Goal: Task Accomplishment & Management: Manage account settings

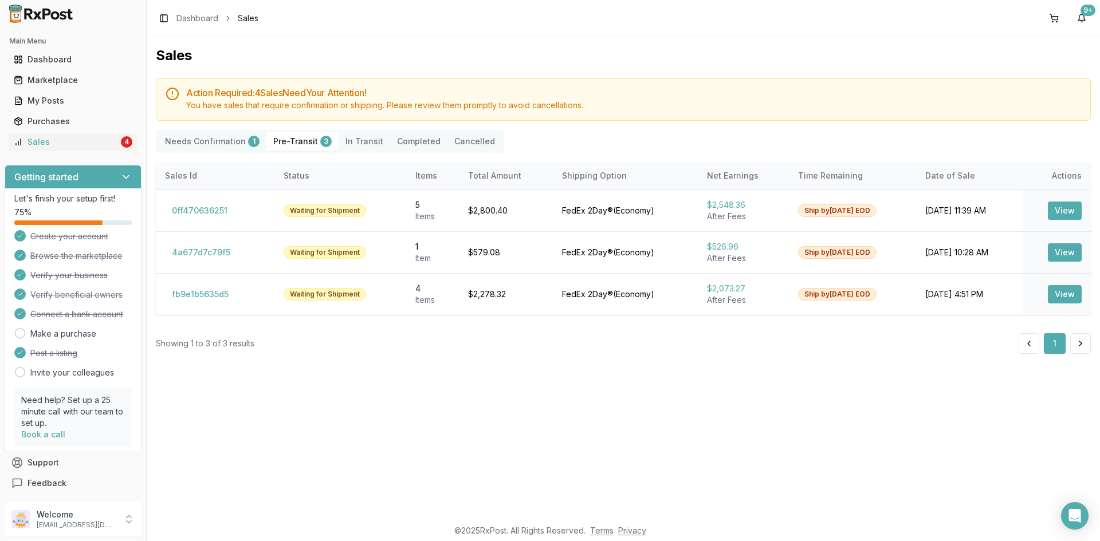
click at [203, 147] on Confirmation "Needs Confirmation 1" at bounding box center [212, 141] width 108 height 18
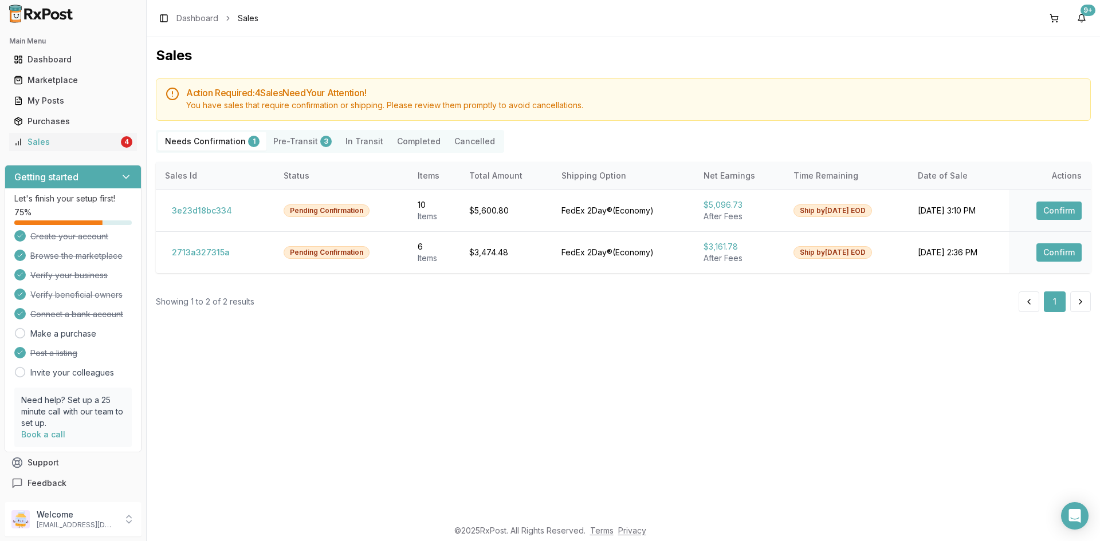
click at [203, 146] on Confirmation "Needs Confirmation 1" at bounding box center [212, 141] width 108 height 18
click at [1054, 219] on button "Confirm" at bounding box center [1058, 211] width 45 height 18
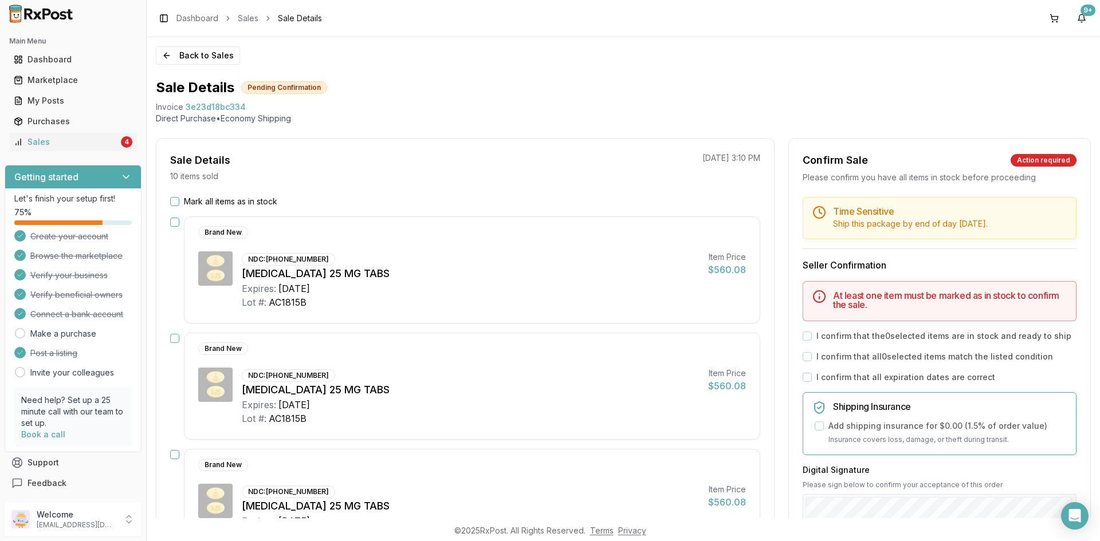
click at [170, 200] on button "Mark all items as in stock" at bounding box center [174, 201] width 9 height 9
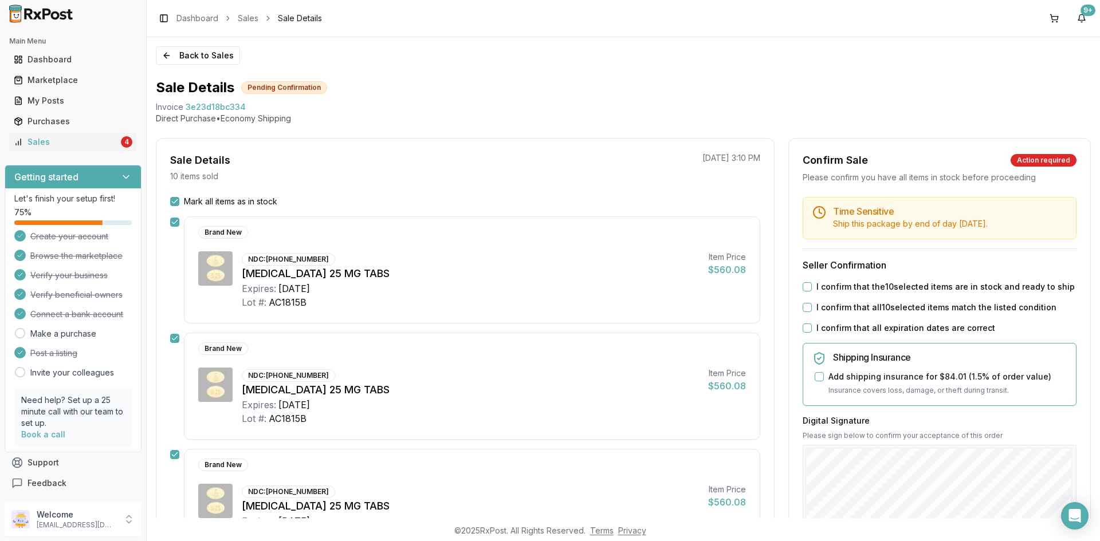
click at [802, 287] on button "I confirm that the 10 selected items are in stock and ready to ship" at bounding box center [806, 286] width 9 height 9
click at [804, 313] on div "I confirm that all 10 selected items match the listed condition" at bounding box center [939, 307] width 274 height 11
click at [803, 312] on button "I confirm that all 10 selected items match the listed condition" at bounding box center [806, 307] width 9 height 9
click at [805, 327] on button "I confirm that all expiration dates are correct" at bounding box center [806, 328] width 9 height 9
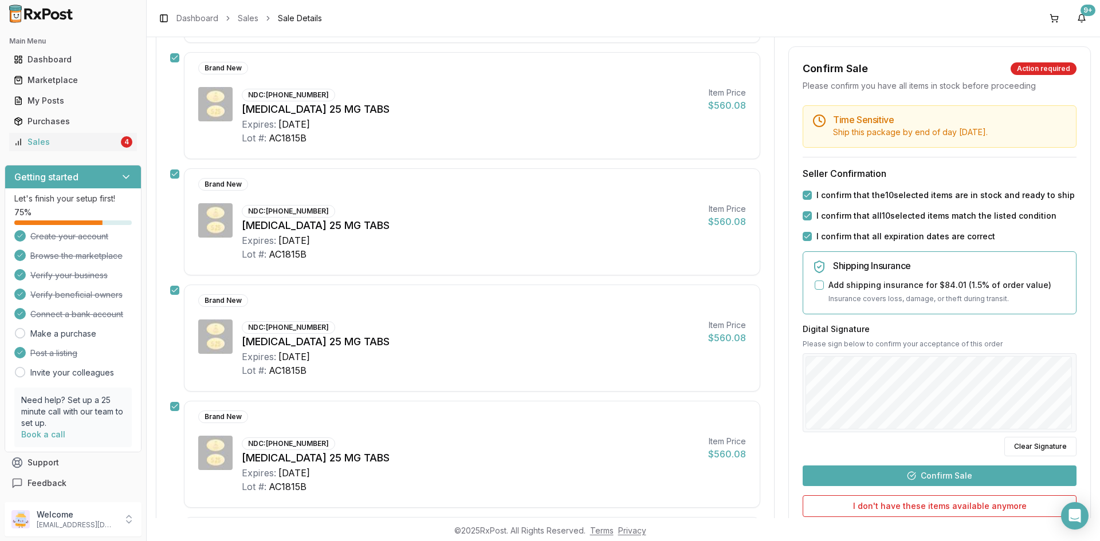
scroll to position [916, 0]
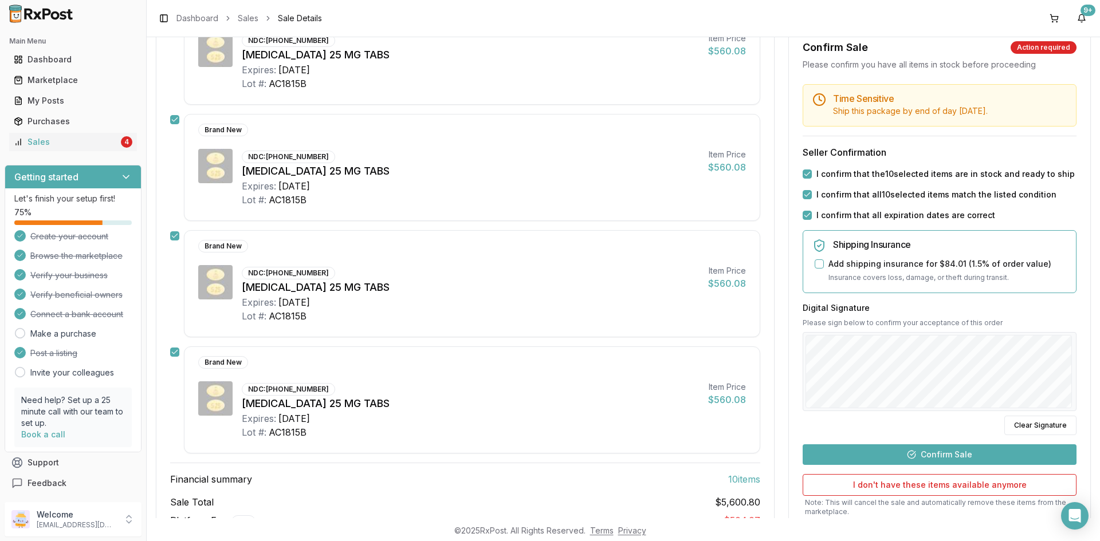
click at [918, 451] on button "Confirm Sale" at bounding box center [939, 454] width 274 height 21
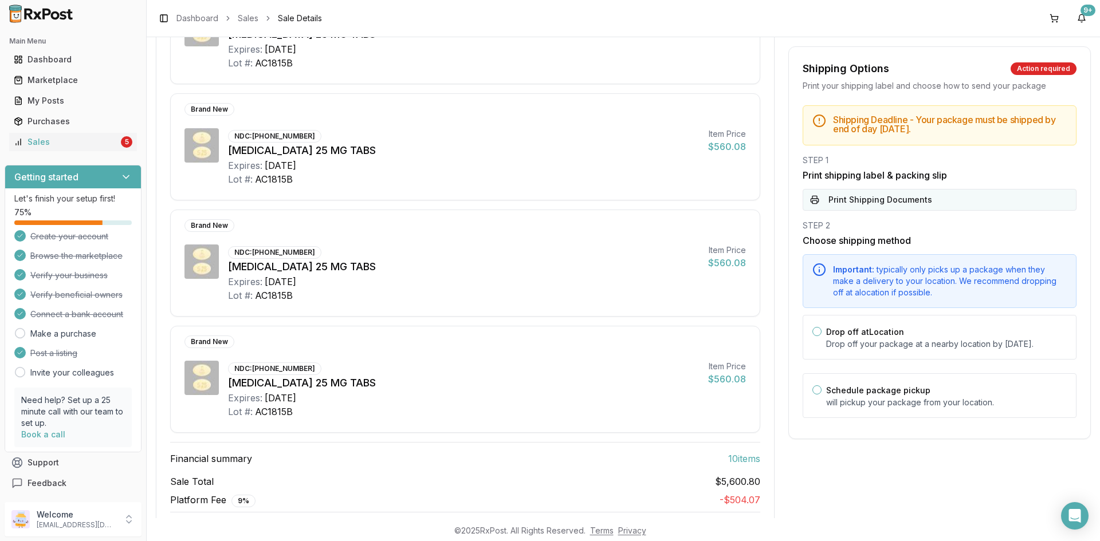
click at [819, 210] on button "Print Shipping Documents" at bounding box center [939, 200] width 274 height 22
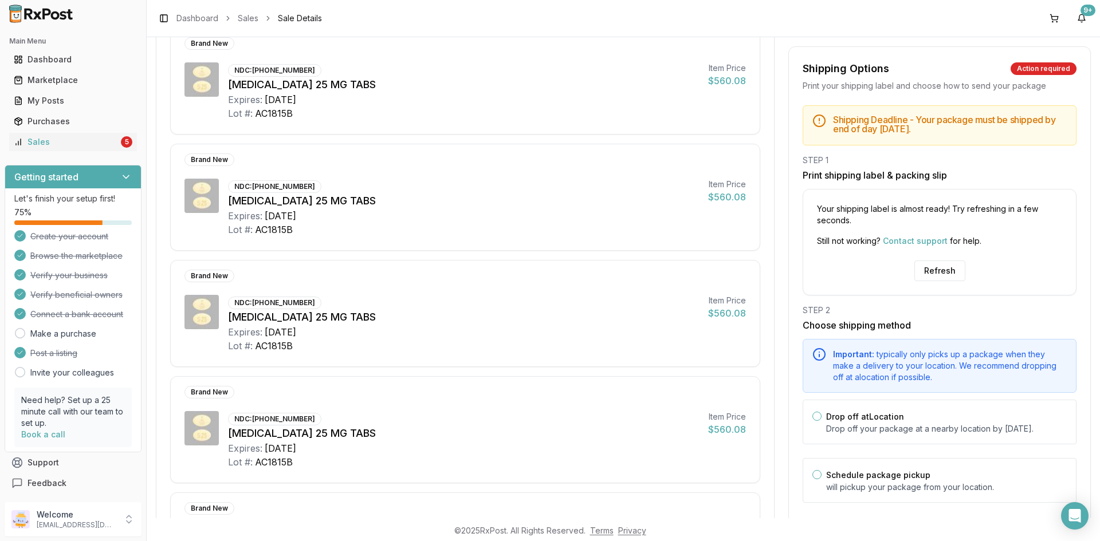
scroll to position [749, 0]
click at [936, 270] on button "Refresh" at bounding box center [939, 271] width 51 height 21
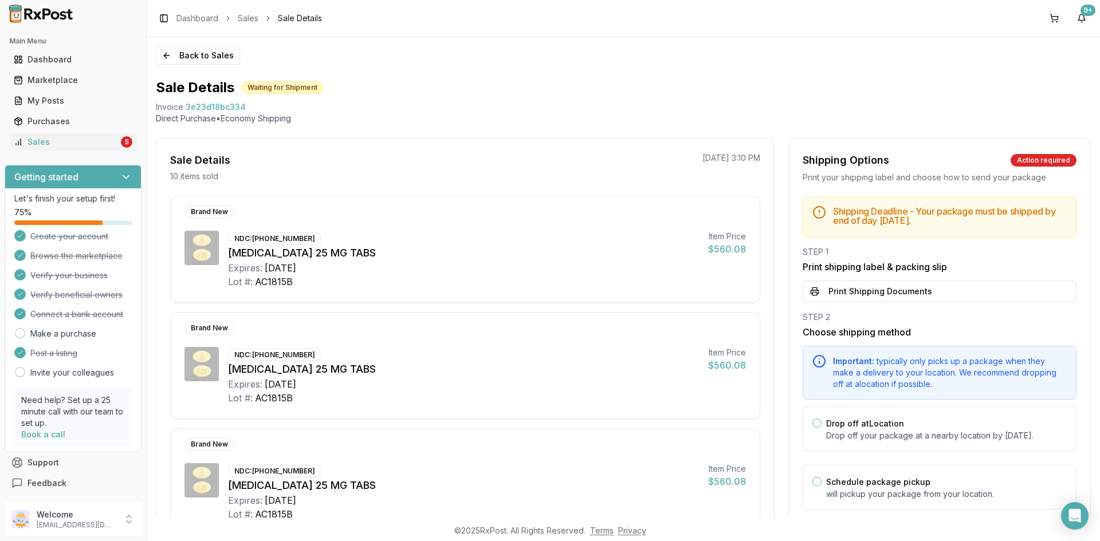
click at [56, 132] on ul "Dashboard Marketplace My Posts Purchases Sales 5" at bounding box center [73, 100] width 137 height 101
click at [163, 61] on button "Back to Sales" at bounding box center [198, 55] width 84 height 18
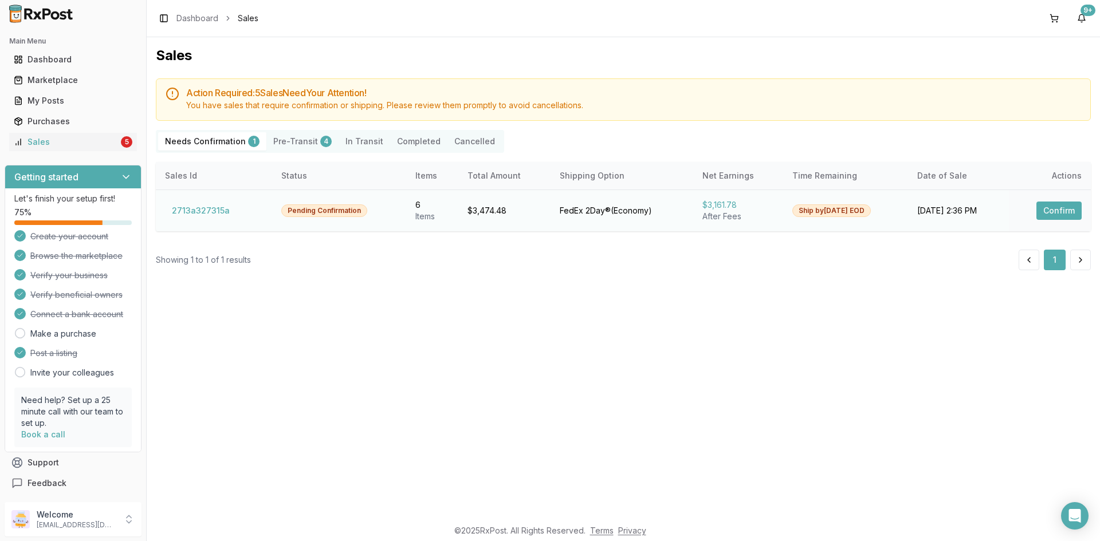
click at [1049, 217] on button "Confirm" at bounding box center [1058, 211] width 45 height 18
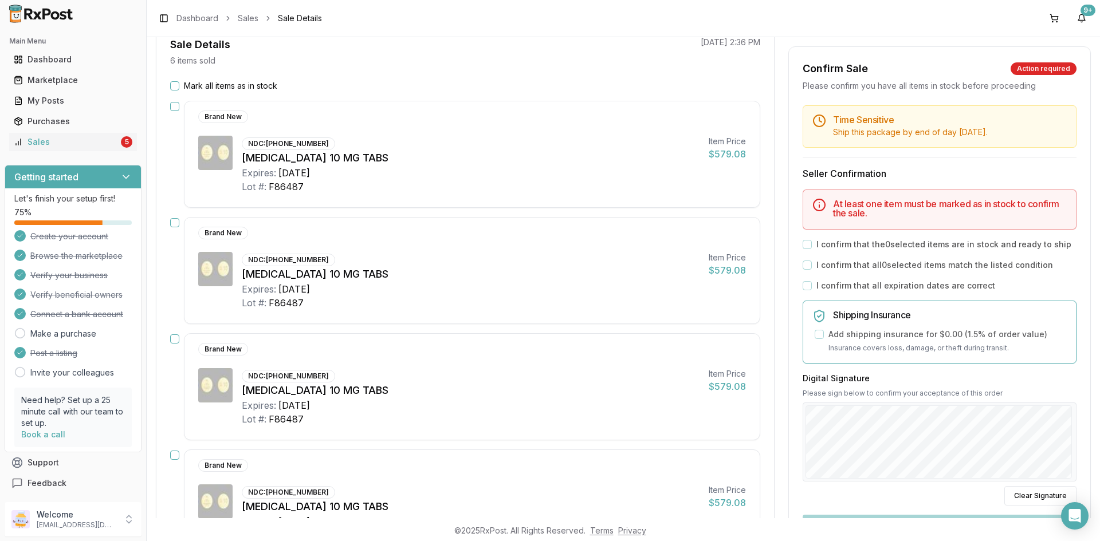
scroll to position [57, 0]
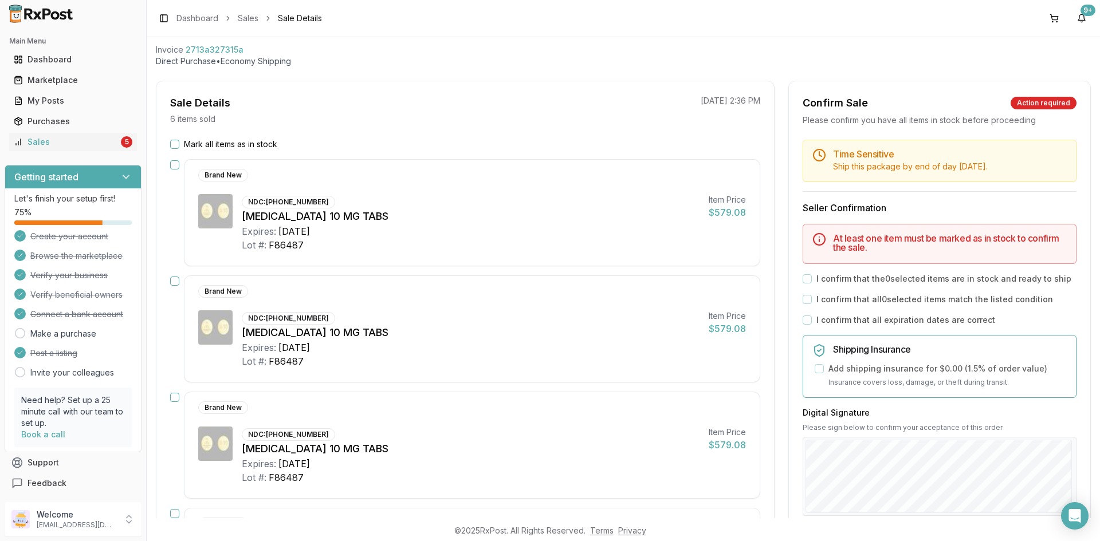
click at [178, 143] on button "Mark all items as in stock" at bounding box center [174, 144] width 9 height 9
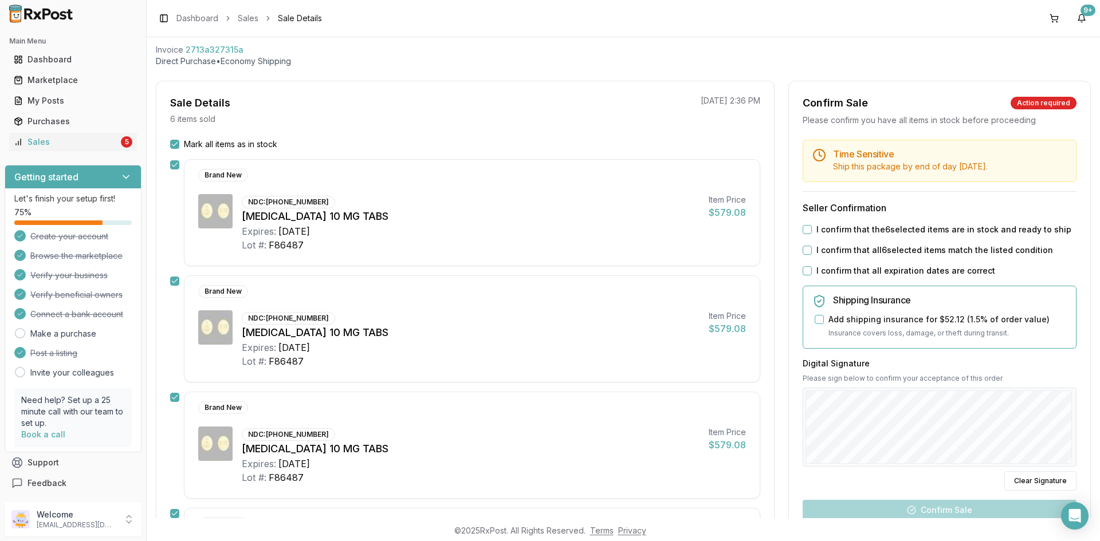
click at [804, 233] on button "I confirm that the 6 selected items are in stock and ready to ship" at bounding box center [806, 229] width 9 height 9
click at [804, 253] on button "I confirm that all 6 selected items match the listed condition" at bounding box center [806, 250] width 9 height 9
click at [804, 272] on button "I confirm that all expiration dates are correct" at bounding box center [806, 270] width 9 height 9
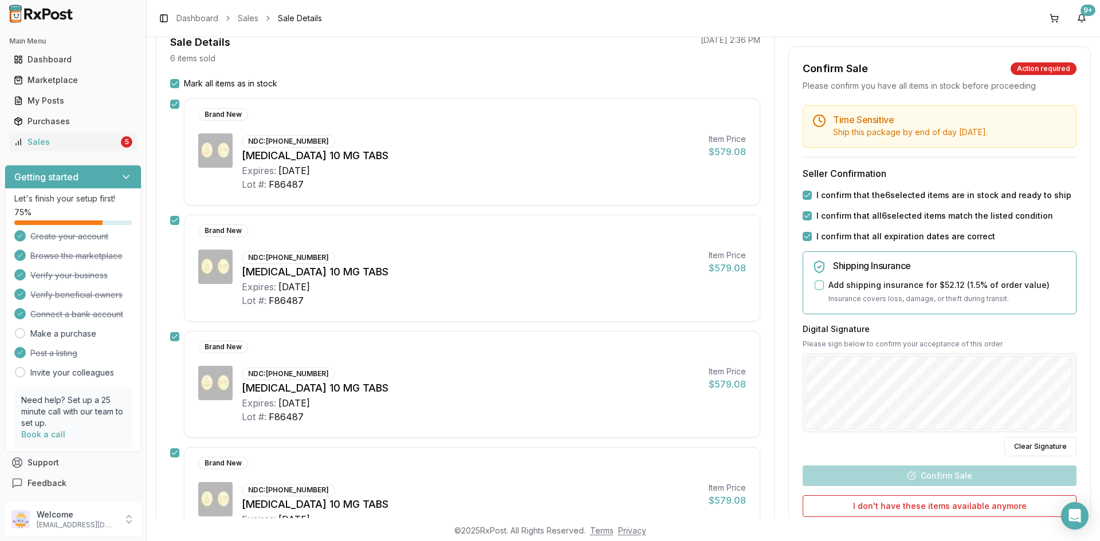
scroll to position [172, 0]
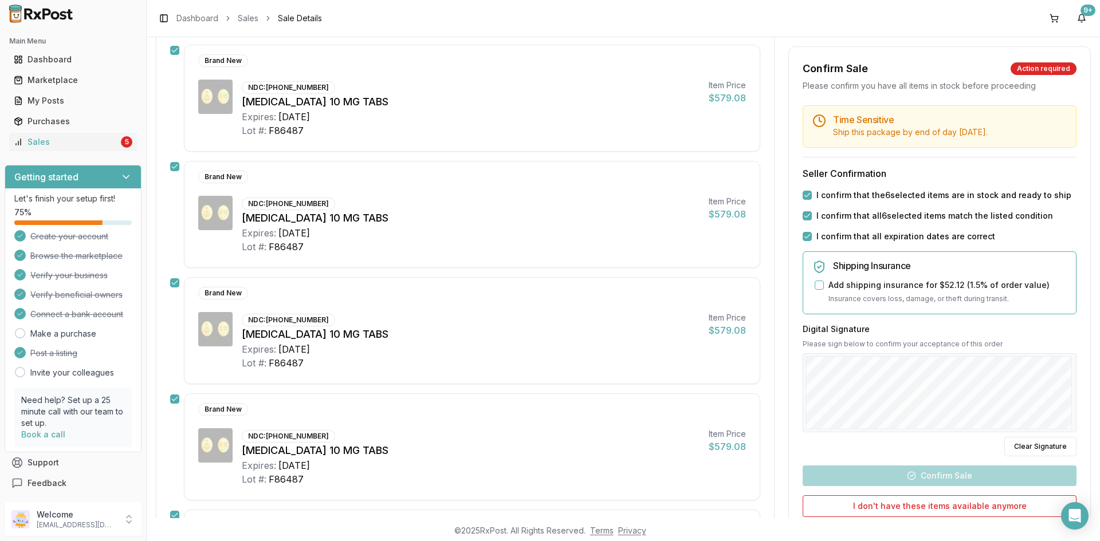
click at [806, 433] on div "Digital Signature Please sign below to confirm your acceptance of this order Cl…" at bounding box center [939, 390] width 274 height 133
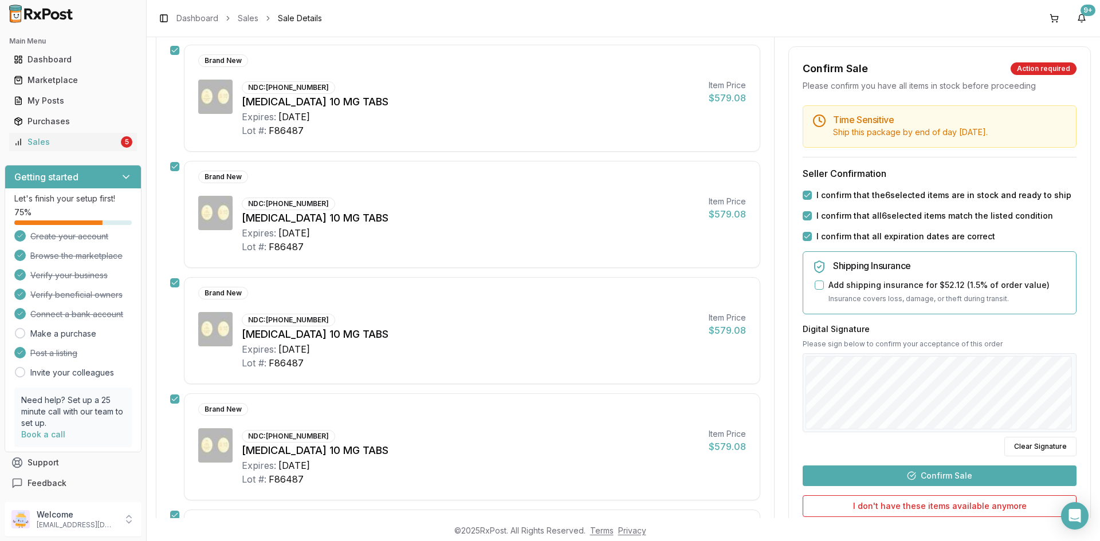
click at [934, 479] on button "Confirm Sale" at bounding box center [939, 476] width 274 height 21
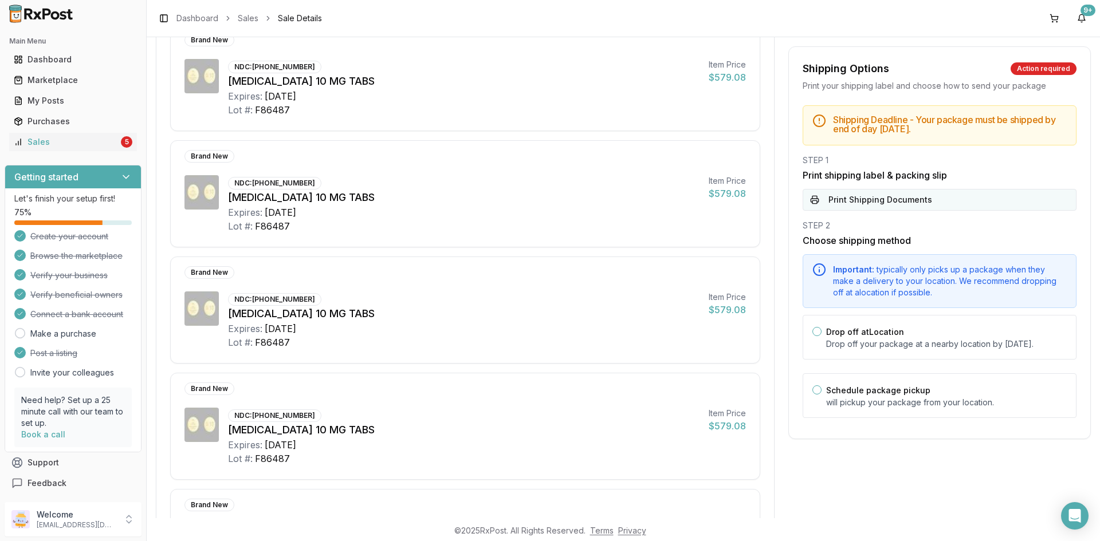
click at [879, 192] on button "Print Shipping Documents" at bounding box center [939, 200] width 274 height 22
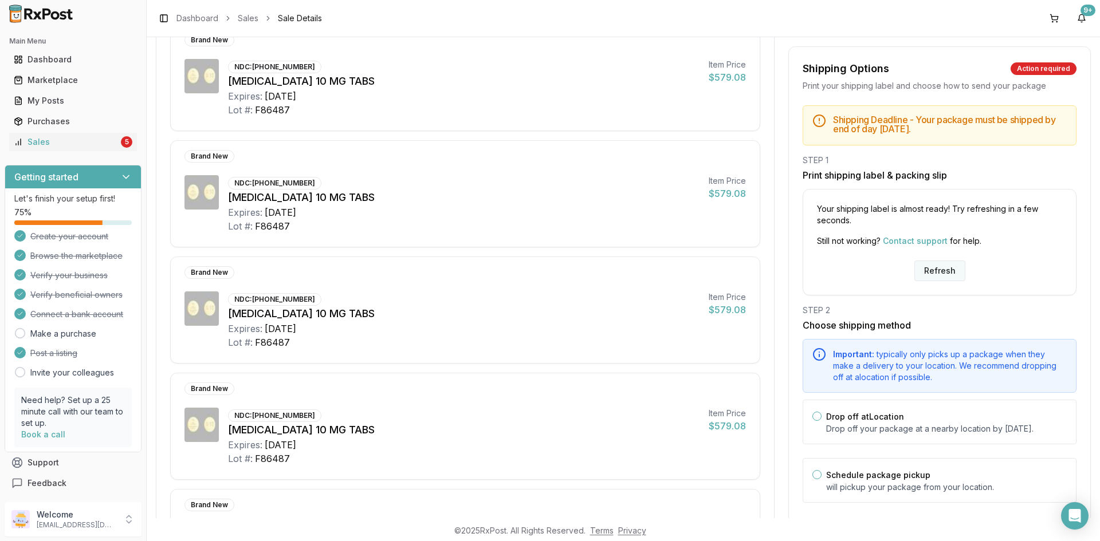
click at [941, 269] on button "Refresh" at bounding box center [939, 271] width 51 height 21
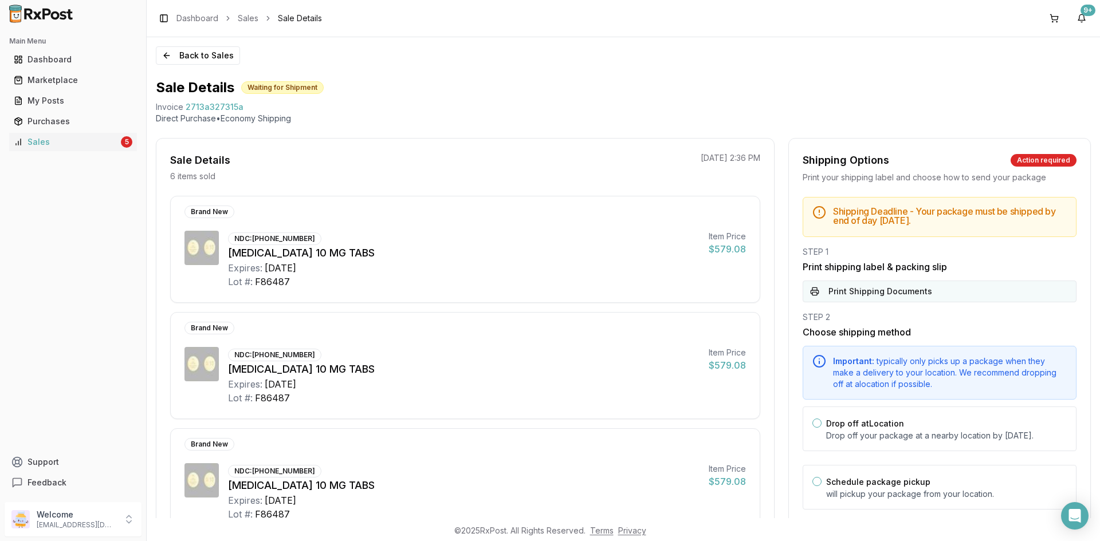
click at [845, 296] on button "Print Shipping Documents" at bounding box center [939, 292] width 274 height 22
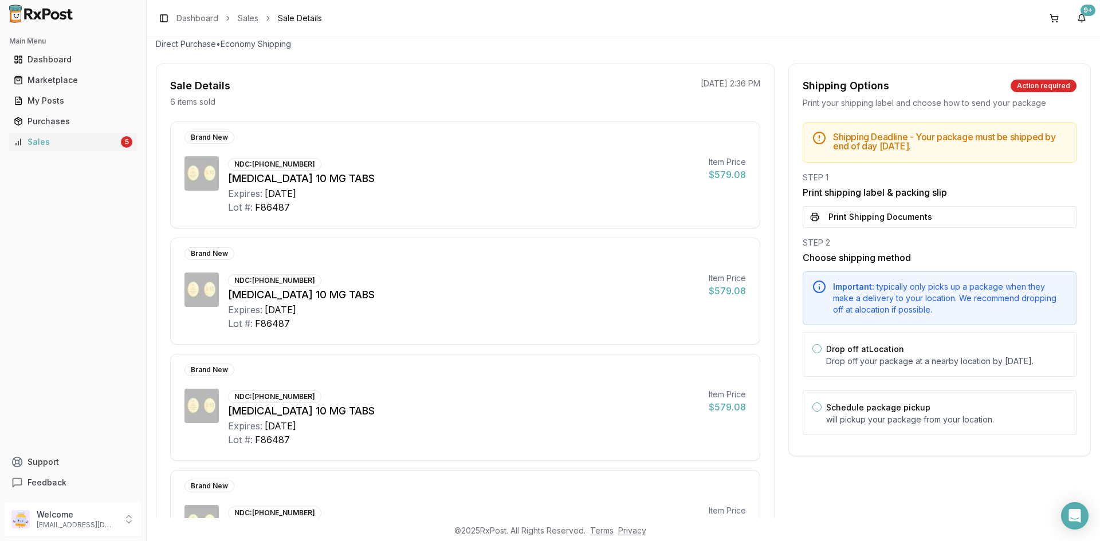
scroll to position [172, 0]
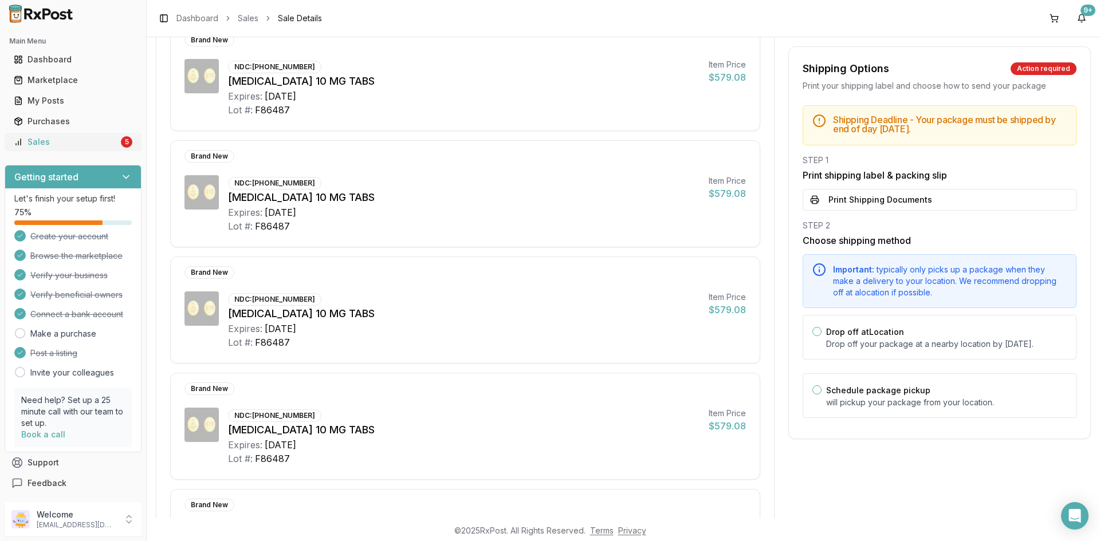
click at [91, 148] on link "Sales 5" at bounding box center [73, 142] width 128 height 21
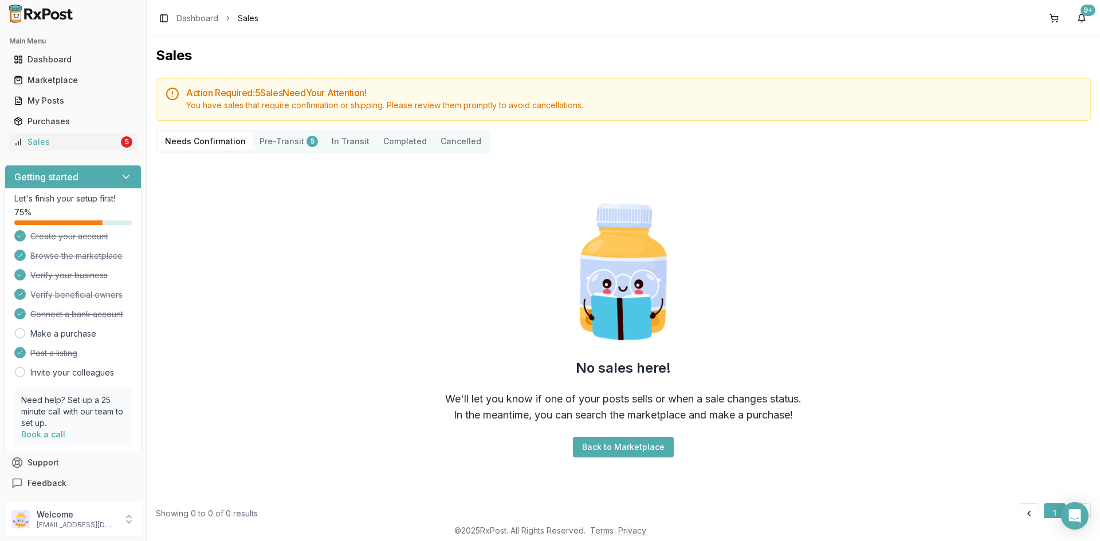
click at [284, 140] on button "Pre-Transit 5" at bounding box center [289, 141] width 72 height 18
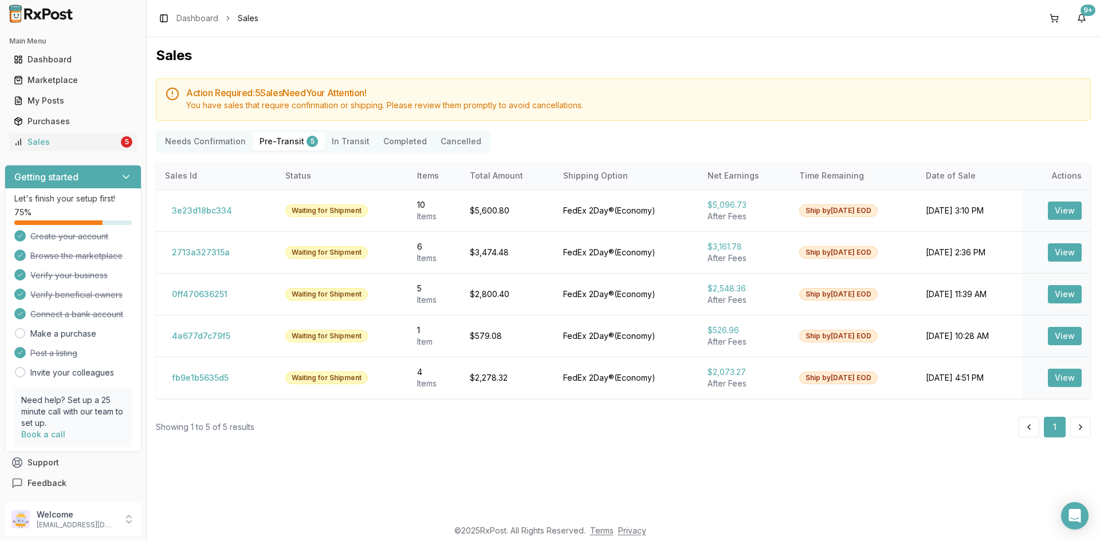
click at [358, 142] on Transit "In Transit" at bounding box center [351, 141] width 52 height 18
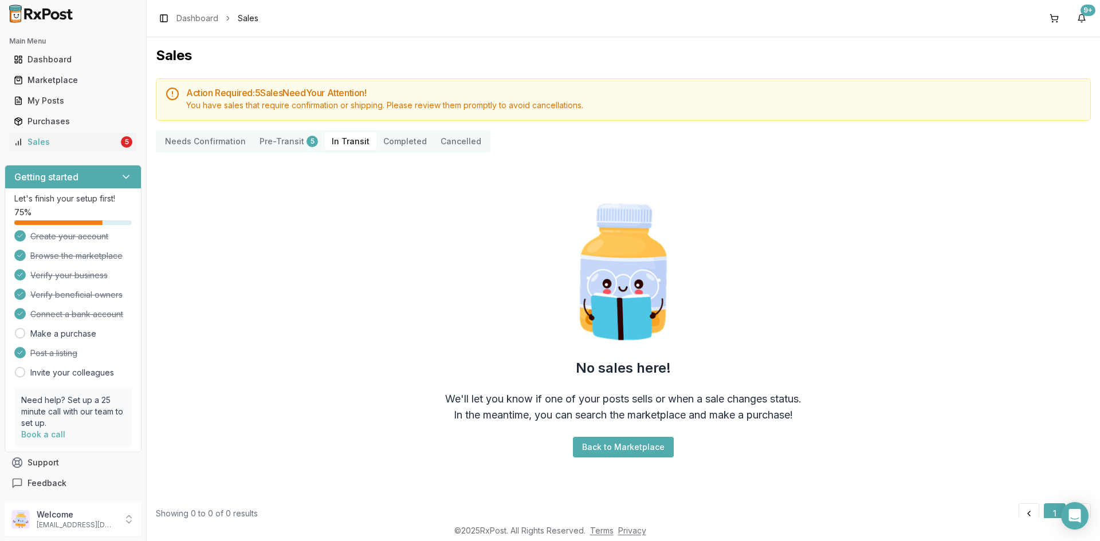
click at [231, 135] on Confirmation "Needs Confirmation" at bounding box center [205, 141] width 95 height 18
click at [73, 138] on div "Sales" at bounding box center [66, 141] width 105 height 11
click at [70, 93] on link "My Posts" at bounding box center [73, 101] width 128 height 21
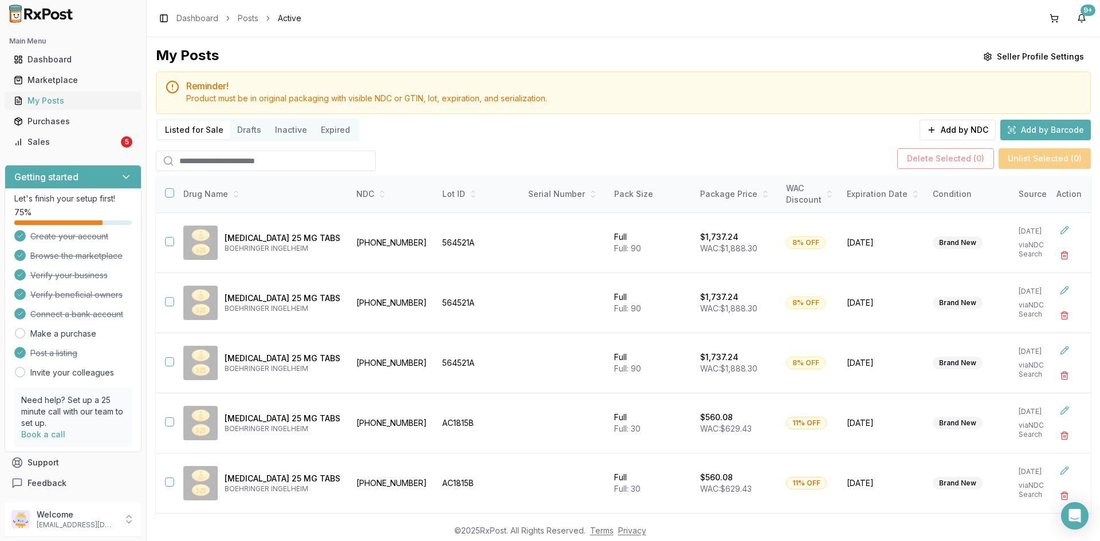
click at [34, 109] on link "My Posts" at bounding box center [73, 101] width 128 height 21
click at [90, 147] on div "Sales" at bounding box center [66, 141] width 105 height 11
